Goal: Task Accomplishment & Management: Manage account settings

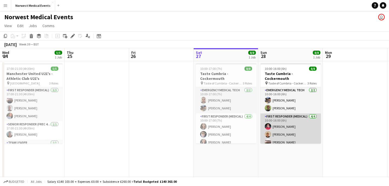
scroll to position [0, 129]
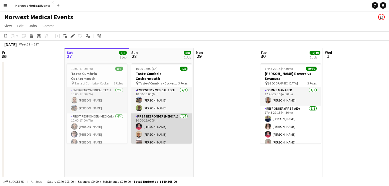
click at [165, 128] on app-card-role "First Responder (Medical) [DATE] 10:00-16:00 (6h) [PERSON_NAME] [PERSON_NAME] […" at bounding box center [161, 134] width 61 height 42
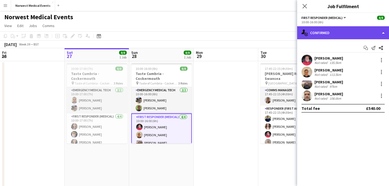
click at [338, 34] on div "single-neutral-actions-check-2 Confirmed" at bounding box center [343, 32] width 92 height 13
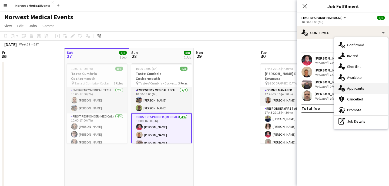
click at [353, 86] on span "Applicants" at bounding box center [355, 88] width 17 height 5
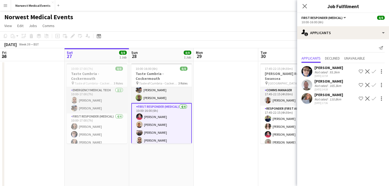
scroll to position [15, 0]
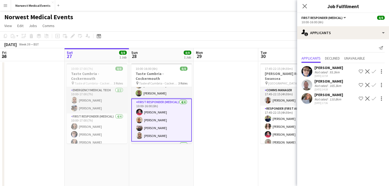
click at [374, 72] on app-icon "Confirm" at bounding box center [374, 71] width 4 height 4
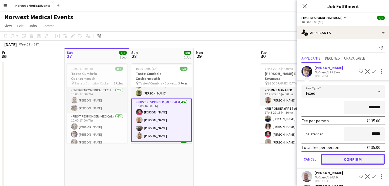
click at [359, 157] on button "Confirm" at bounding box center [353, 158] width 64 height 11
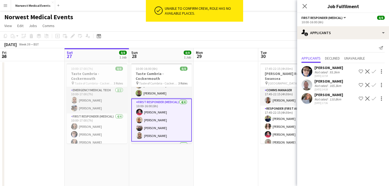
click at [169, 116] on app-card-role "First Responder (Medical) [DATE] 10:00-16:00 (6h) [PERSON_NAME] [PERSON_NAME] […" at bounding box center [161, 119] width 61 height 43
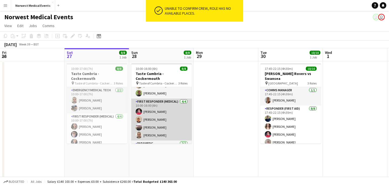
click at [163, 116] on app-card-role "First Responder (Medical) [DATE] 10:00-16:00 (6h) [PERSON_NAME] [PERSON_NAME] […" at bounding box center [161, 119] width 61 height 42
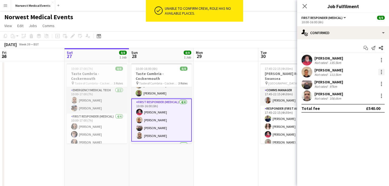
click at [384, 72] on div at bounding box center [381, 72] width 6 height 6
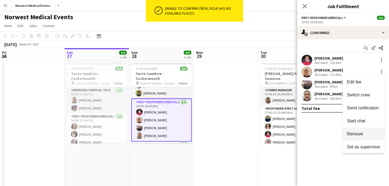
click at [364, 131] on button "Remove" at bounding box center [363, 133] width 42 height 13
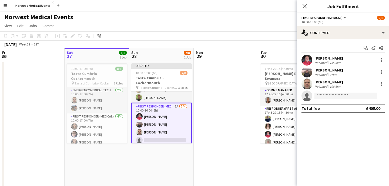
click at [303, 1] on div "Close pop-in" at bounding box center [304, 6] width 15 height 12
click at [305, 7] on icon at bounding box center [305, 6] width 4 height 4
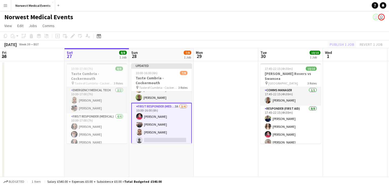
click at [340, 45] on div "Publish 1 job Revert 1 job" at bounding box center [356, 44] width 66 height 7
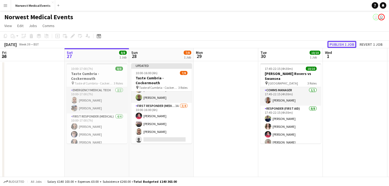
click at [340, 45] on button "Publish 1 job" at bounding box center [341, 44] width 29 height 7
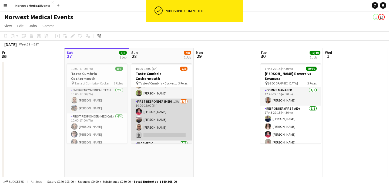
click at [172, 113] on app-card-role "First Responder (Medical) 3A [DATE] 10:00-16:00 (6h) [PERSON_NAME] [PERSON_NAME…" at bounding box center [161, 119] width 61 height 42
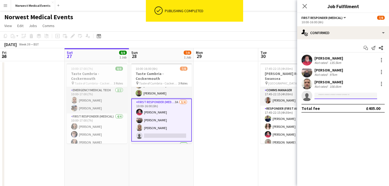
click at [340, 96] on input at bounding box center [345, 95] width 63 height 6
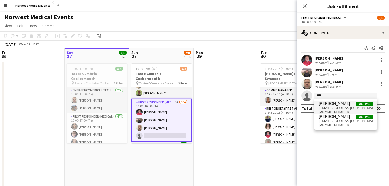
type input "****"
click at [343, 102] on span "[PERSON_NAME] Active" at bounding box center [346, 103] width 54 height 5
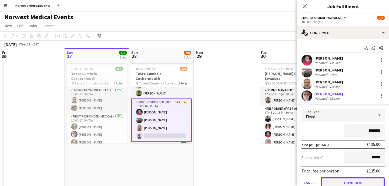
click at [355, 184] on button "Confirm" at bounding box center [353, 182] width 64 height 11
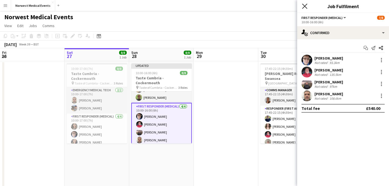
click at [304, 5] on icon "Close pop-in" at bounding box center [304, 6] width 5 height 5
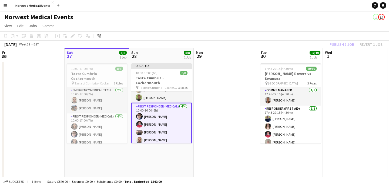
click at [340, 46] on div "Publish 1 job Revert 1 job" at bounding box center [356, 44] width 66 height 7
click at [340, 46] on button "Publish 1 job" at bounding box center [341, 44] width 29 height 7
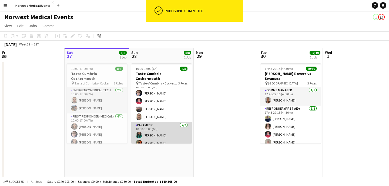
scroll to position [0, 0]
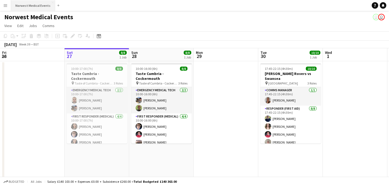
click at [36, 5] on button "Norwest Medical Events Close" at bounding box center [33, 5] width 44 height 11
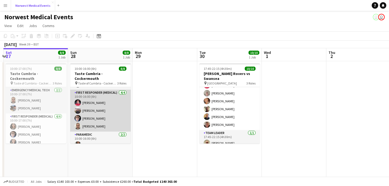
scroll to position [33, 0]
